Goal: Task Accomplishment & Management: Manage account settings

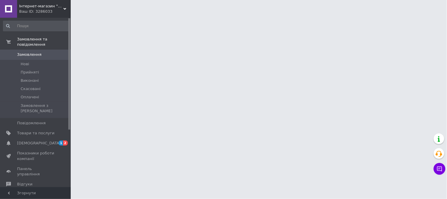
click at [32, 138] on link "[DEMOGRAPHIC_DATA] 1 2" at bounding box center [36, 143] width 73 height 10
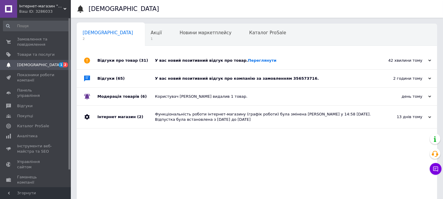
click at [332, 77] on div "У вас новий позитивний відгук про компанію за замовленням 356573716." at bounding box center [263, 78] width 217 height 5
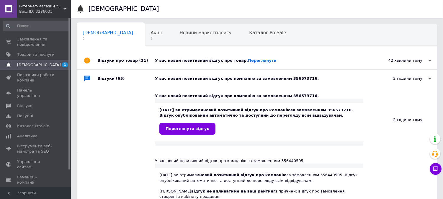
click at [323, 58] on div "У вас новий позитивний відгук про товар. [GEOGRAPHIC_DATA]" at bounding box center [263, 60] width 217 height 5
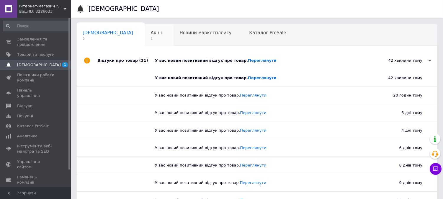
click at [151, 40] on span "1" at bounding box center [156, 39] width 11 height 4
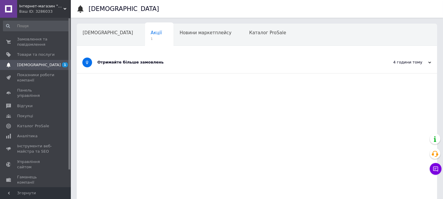
click at [176, 58] on div "Отримайте більше замовлень" at bounding box center [234, 63] width 275 height 22
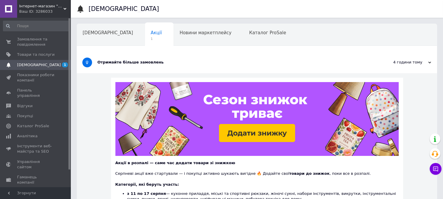
drag, startPoint x: 30, startPoint y: 42, endPoint x: 83, endPoint y: 0, distance: 67.0
click at [30, 42] on span "Замовлення та повідомлення" at bounding box center [35, 42] width 37 height 11
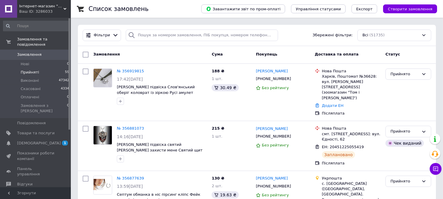
click at [27, 70] on span "Прийняті" at bounding box center [30, 72] width 18 height 5
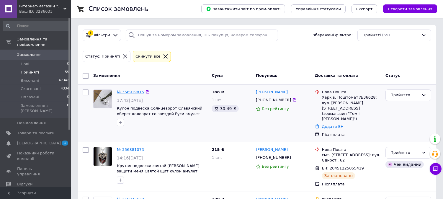
click at [125, 92] on link "№ 356919815" at bounding box center [130, 92] width 27 height 4
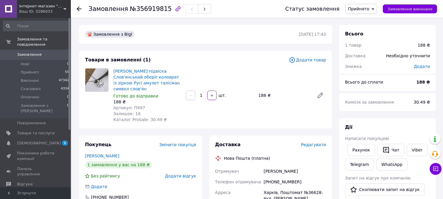
click at [320, 142] on span "Редагувати" at bounding box center [313, 144] width 25 height 5
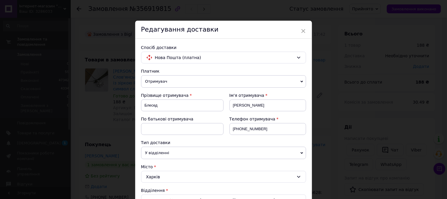
scroll to position [262, 0]
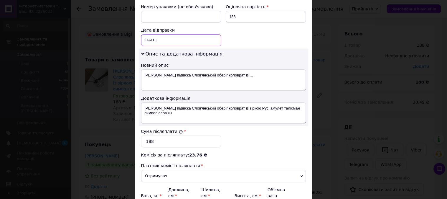
click at [187, 34] on div "12.08.2025 < 2025 > < Август > Пн Вт Ср Чт Пт Сб Вс 28 29 30 31 1 2 3 4 5 6 7 8…" at bounding box center [181, 40] width 80 height 12
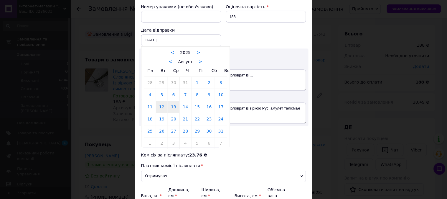
click at [173, 101] on link "13" at bounding box center [173, 107] width 11 height 12
type input "13.08.2025"
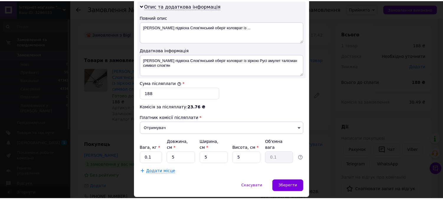
scroll to position [318, 0]
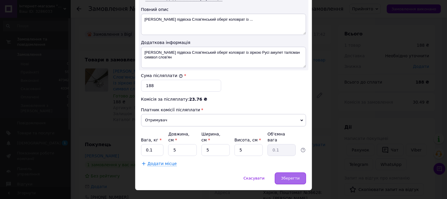
click at [293, 176] on span "Зберегти" at bounding box center [290, 178] width 19 height 4
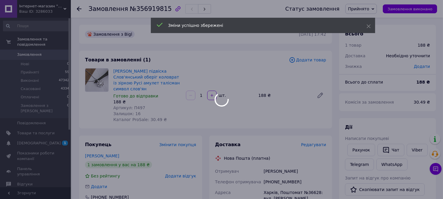
click at [154, 9] on span "№356919815" at bounding box center [151, 8] width 42 height 7
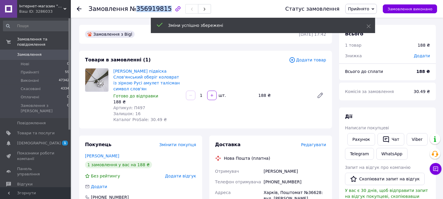
click at [154, 9] on span "№356919815" at bounding box center [151, 8] width 42 height 7
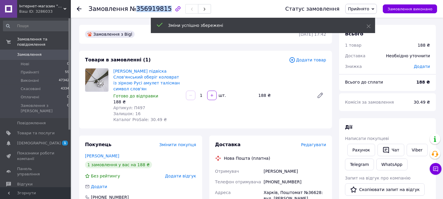
copy span "356919815"
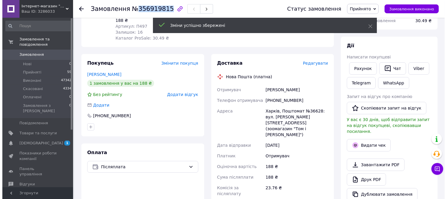
scroll to position [131, 0]
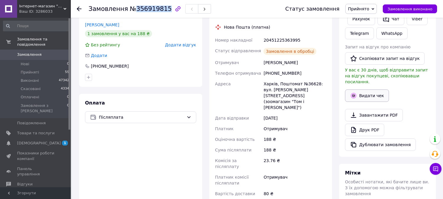
click at [367, 89] on button "Видати чек" at bounding box center [367, 95] width 44 height 12
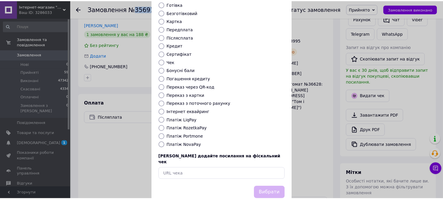
scroll to position [55, 0]
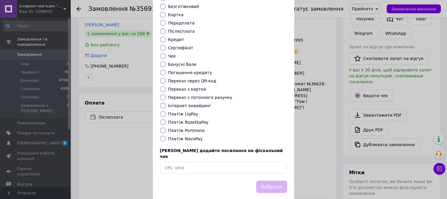
click at [172, 136] on label "Платіж NovaPay" at bounding box center [185, 138] width 35 height 5
click at [166, 136] on input "Платіж NovaPay" at bounding box center [163, 139] width 6 height 6
radio input "true"
click at [273, 180] on button "Вибрати" at bounding box center [272, 186] width 31 height 13
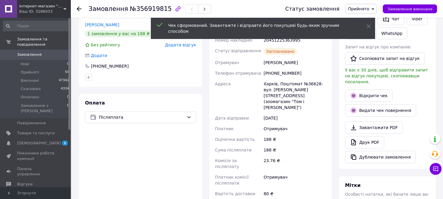
click at [375, 91] on link "Відкрити чек" at bounding box center [369, 95] width 48 height 12
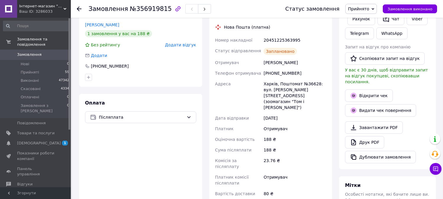
drag, startPoint x: 40, startPoint y: 63, endPoint x: 59, endPoint y: 12, distance: 54.9
click at [40, 68] on li "Прийняті 59" at bounding box center [36, 72] width 73 height 8
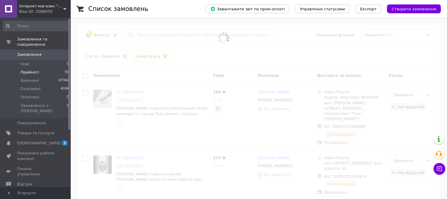
click at [32, 70] on span "Прийняті" at bounding box center [30, 72] width 18 height 5
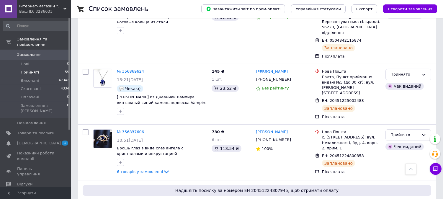
scroll to position [197, 0]
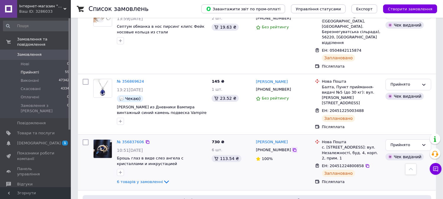
click at [292, 147] on icon at bounding box center [294, 149] width 5 height 5
click at [364, 163] on div at bounding box center [367, 166] width 6 height 6
click at [365, 163] on icon at bounding box center [367, 165] width 5 height 5
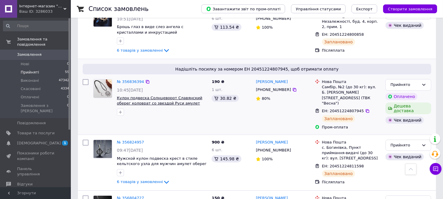
scroll to position [361, 0]
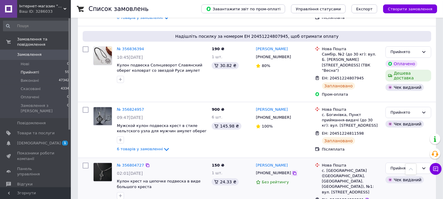
click at [292, 171] on icon at bounding box center [294, 173] width 5 height 5
click at [365, 197] on icon at bounding box center [367, 199] width 5 height 5
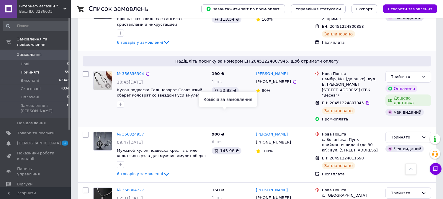
scroll to position [295, 0]
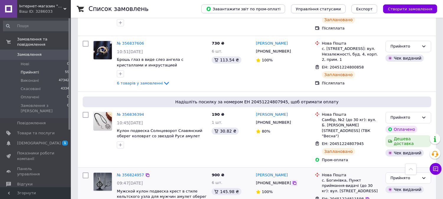
click at [292, 180] on icon at bounding box center [294, 182] width 5 height 5
click at [365, 197] on icon at bounding box center [367, 199] width 4 height 4
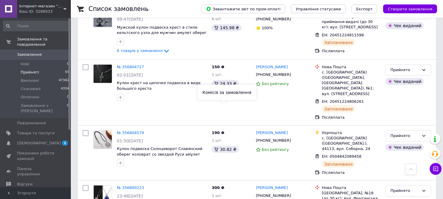
scroll to position [525, 0]
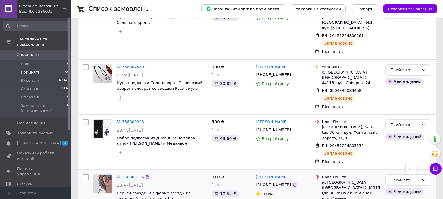
click at [292, 182] on icon at bounding box center [294, 184] width 5 height 5
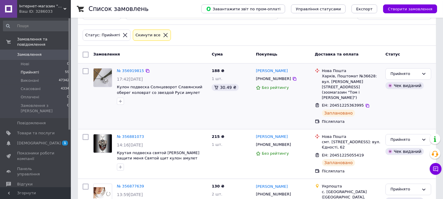
scroll to position [33, 0]
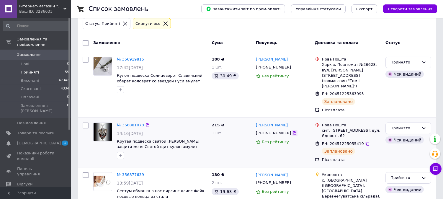
click at [291, 130] on div at bounding box center [294, 133] width 6 height 6
click at [292, 131] on icon at bounding box center [294, 133] width 5 height 5
click at [365, 142] on icon at bounding box center [367, 144] width 4 height 4
click at [34, 140] on span "[DEMOGRAPHIC_DATA]" at bounding box center [39, 142] width 44 height 5
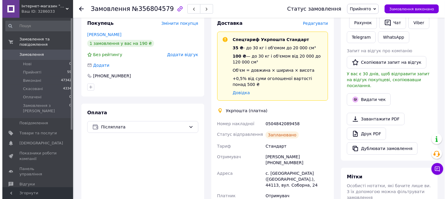
scroll to position [131, 0]
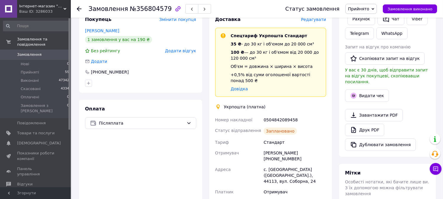
click at [146, 6] on span "№356804579" at bounding box center [151, 8] width 42 height 7
copy span "356804579"
click at [375, 89] on button "Видати чек" at bounding box center [367, 95] width 44 height 12
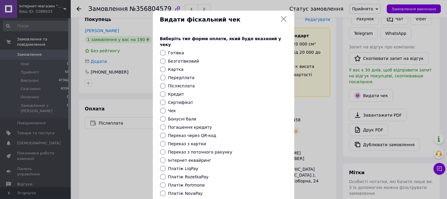
click at [186, 83] on label "Післясплата" at bounding box center [181, 85] width 27 height 5
click at [166, 83] on input "Післясплата" at bounding box center [163, 86] width 6 height 6
radio input "true"
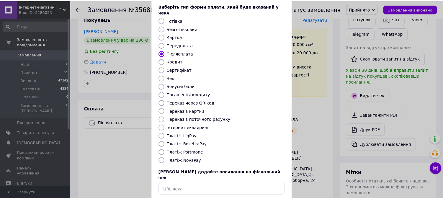
scroll to position [55, 0]
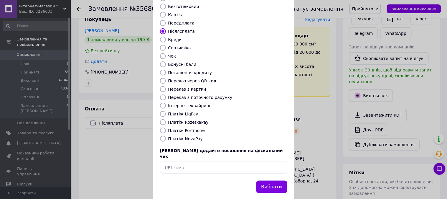
click at [259, 163] on div "Виберіть тип форми оплати, який буде вказаний у чеку Готівка Безготівковий Карт…" at bounding box center [224, 77] width 142 height 206
click at [264, 180] on button "Вибрати" at bounding box center [272, 186] width 31 height 13
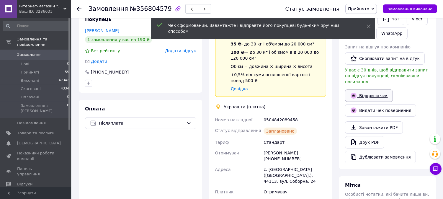
click at [371, 92] on link "Відкрити чек" at bounding box center [369, 95] width 48 height 12
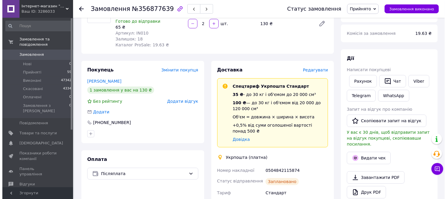
scroll to position [98, 0]
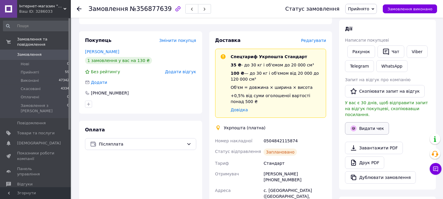
click at [360, 122] on button "Видати чек" at bounding box center [367, 128] width 44 height 12
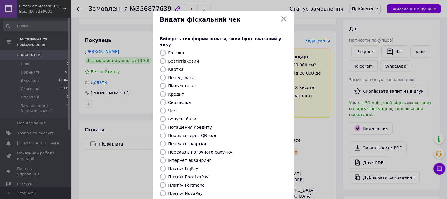
click at [186, 83] on label "Післясплата" at bounding box center [181, 85] width 27 height 5
click at [166, 83] on input "Післясплата" at bounding box center [163, 86] width 6 height 6
radio input "true"
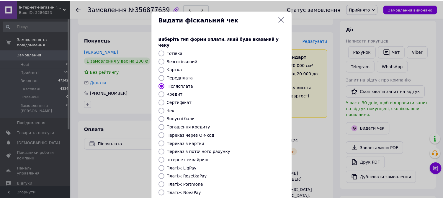
scroll to position [55, 0]
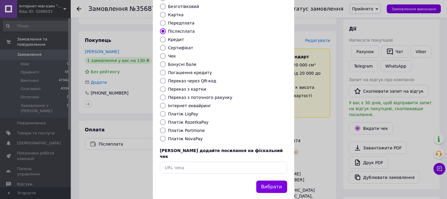
click at [276, 180] on button "Вибрати" at bounding box center [272, 186] width 31 height 13
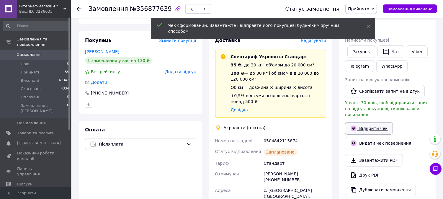
click at [376, 123] on link "Відкрити чек" at bounding box center [369, 128] width 48 height 12
